Goal: Transaction & Acquisition: Purchase product/service

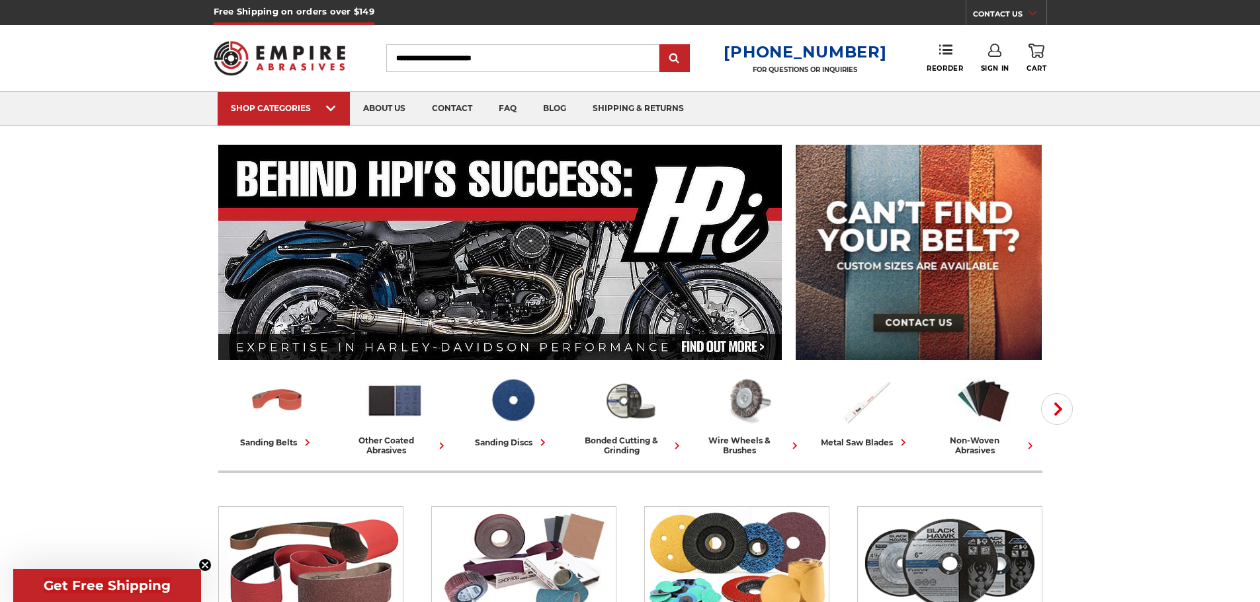
click at [448, 52] on input "Search" at bounding box center [522, 58] width 273 height 28
click at [439, 59] on input "Search" at bounding box center [522, 58] width 273 height 28
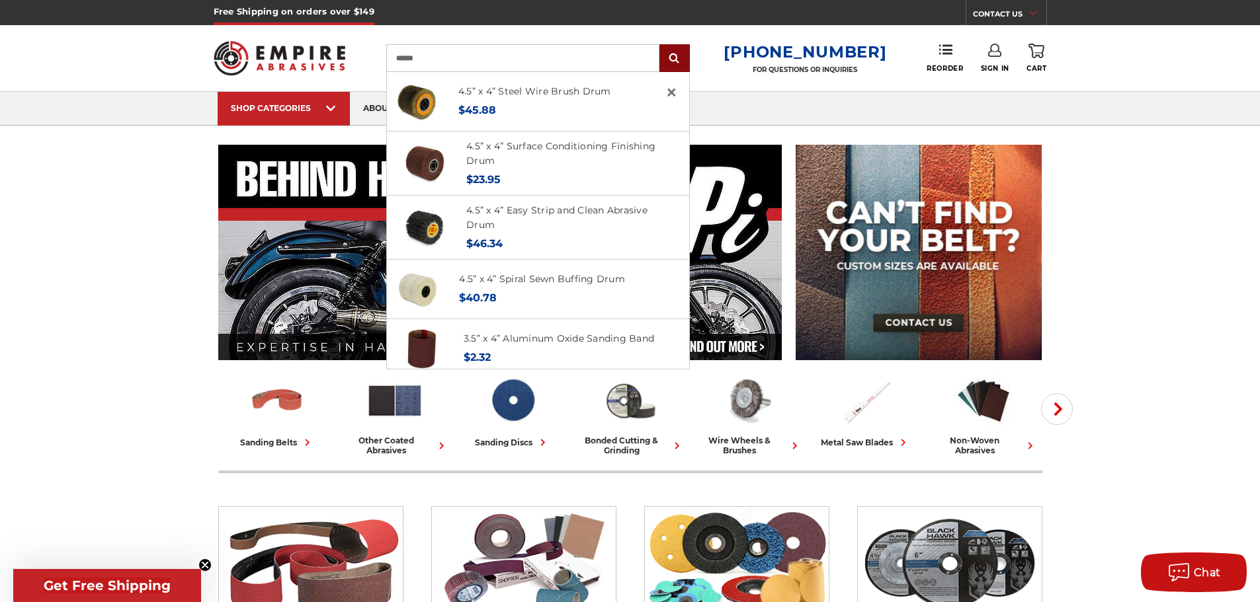
type input "******"
click at [686, 50] on input "submit" at bounding box center [674, 59] width 26 height 26
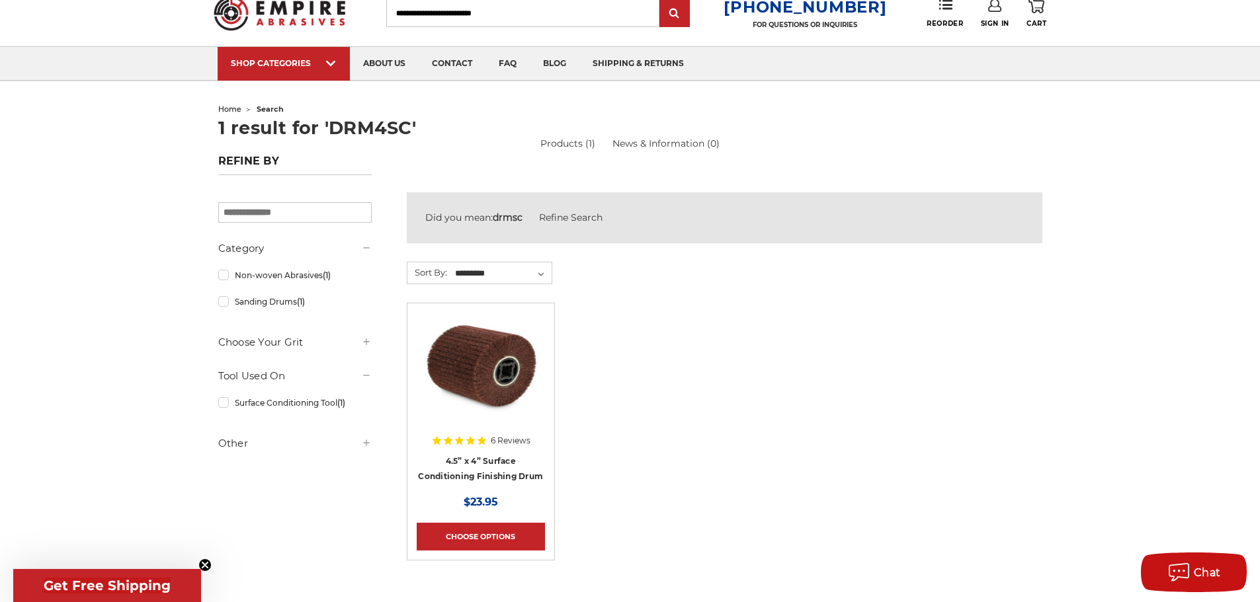
scroll to position [198, 0]
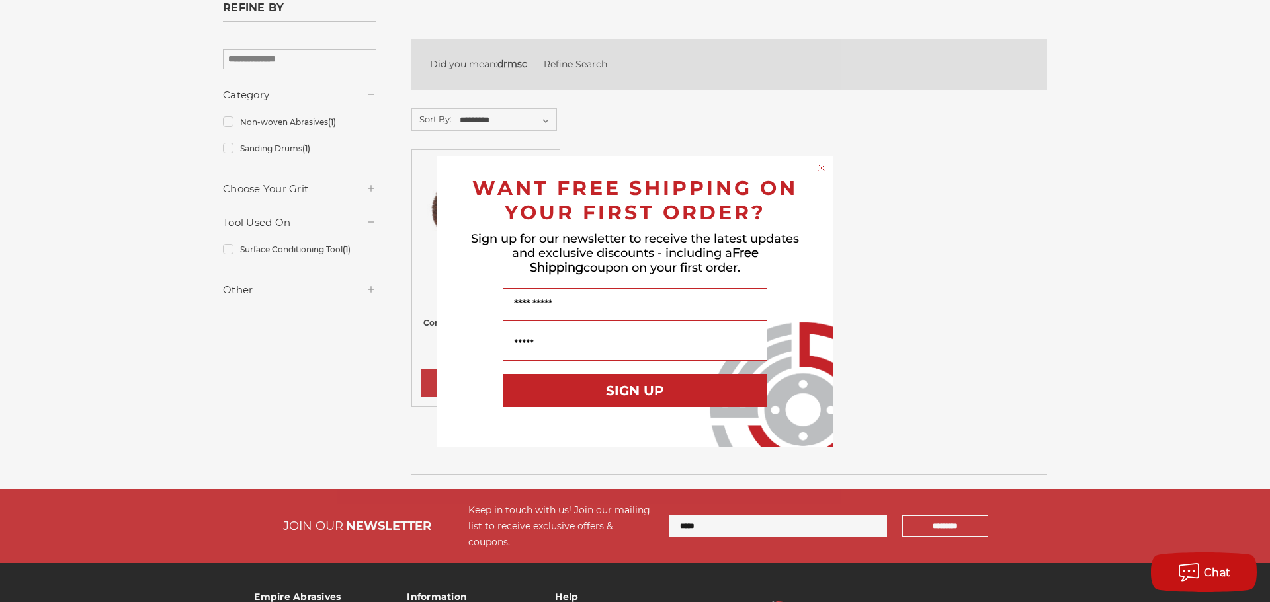
click at [822, 166] on circle "Close dialog" at bounding box center [821, 167] width 13 height 13
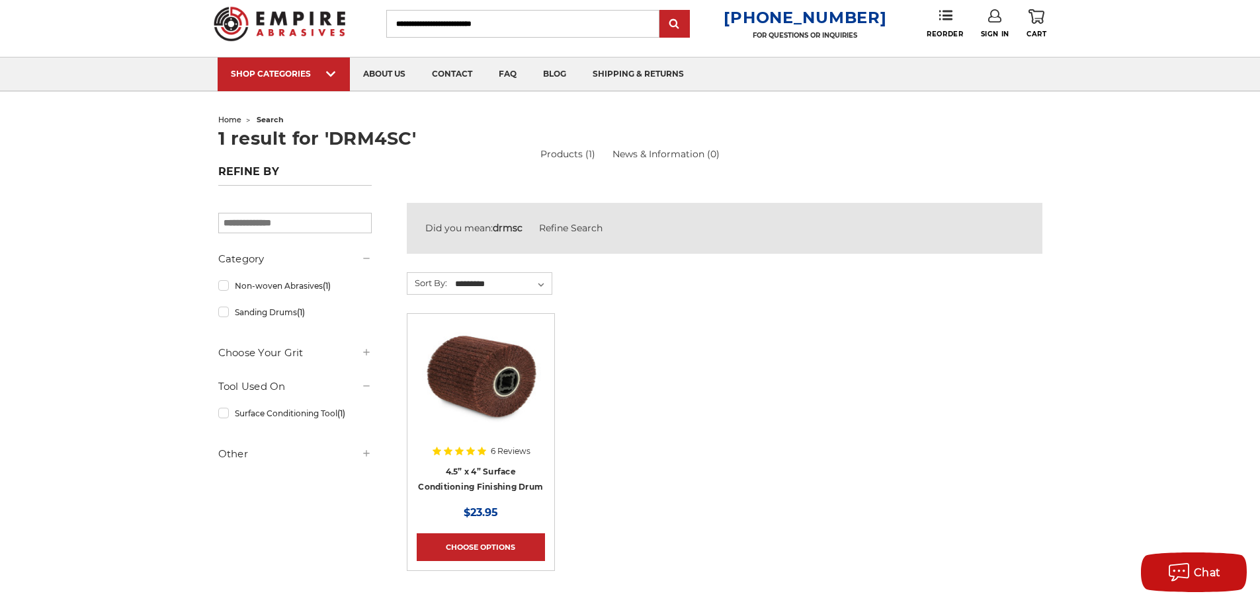
scroll to position [0, 0]
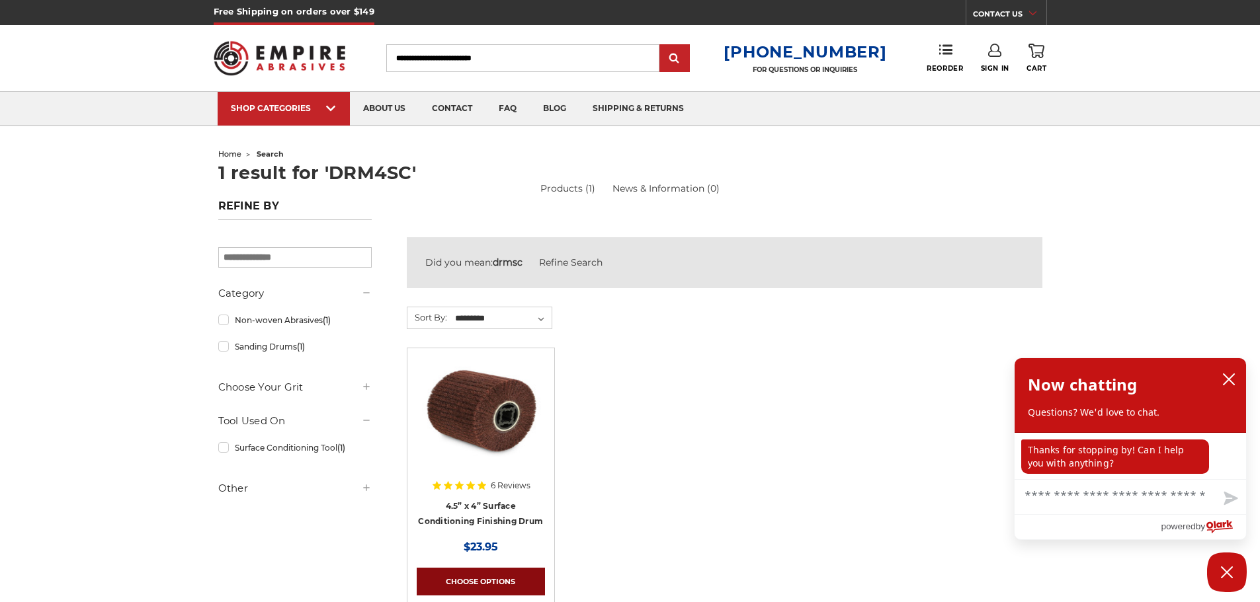
click at [482, 575] on link "Choose Options" at bounding box center [481, 582] width 128 height 28
